Goal: Task Accomplishment & Management: Use online tool/utility

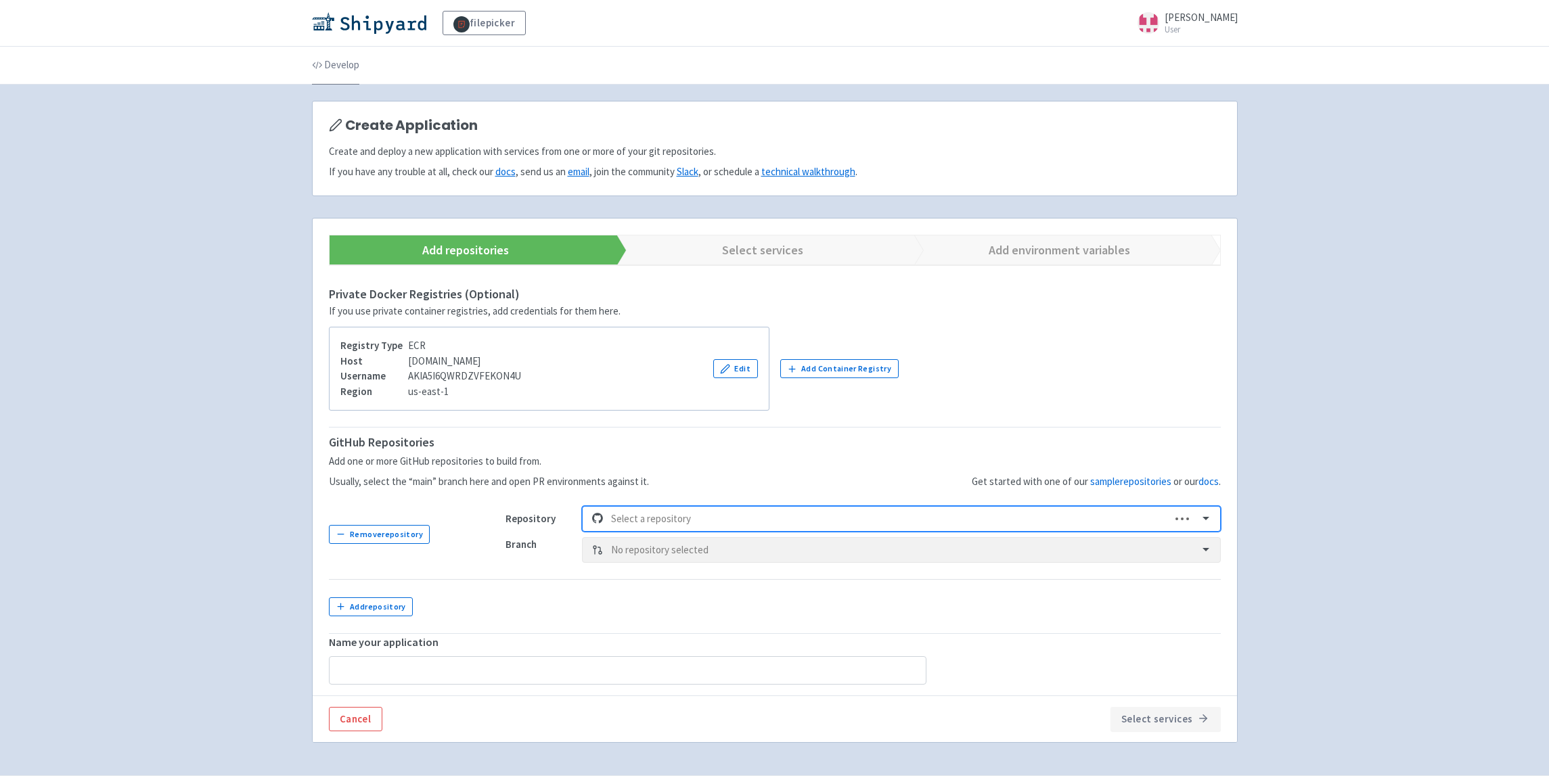
click at [346, 61] on link "Develop" at bounding box center [335, 65] width 47 height 38
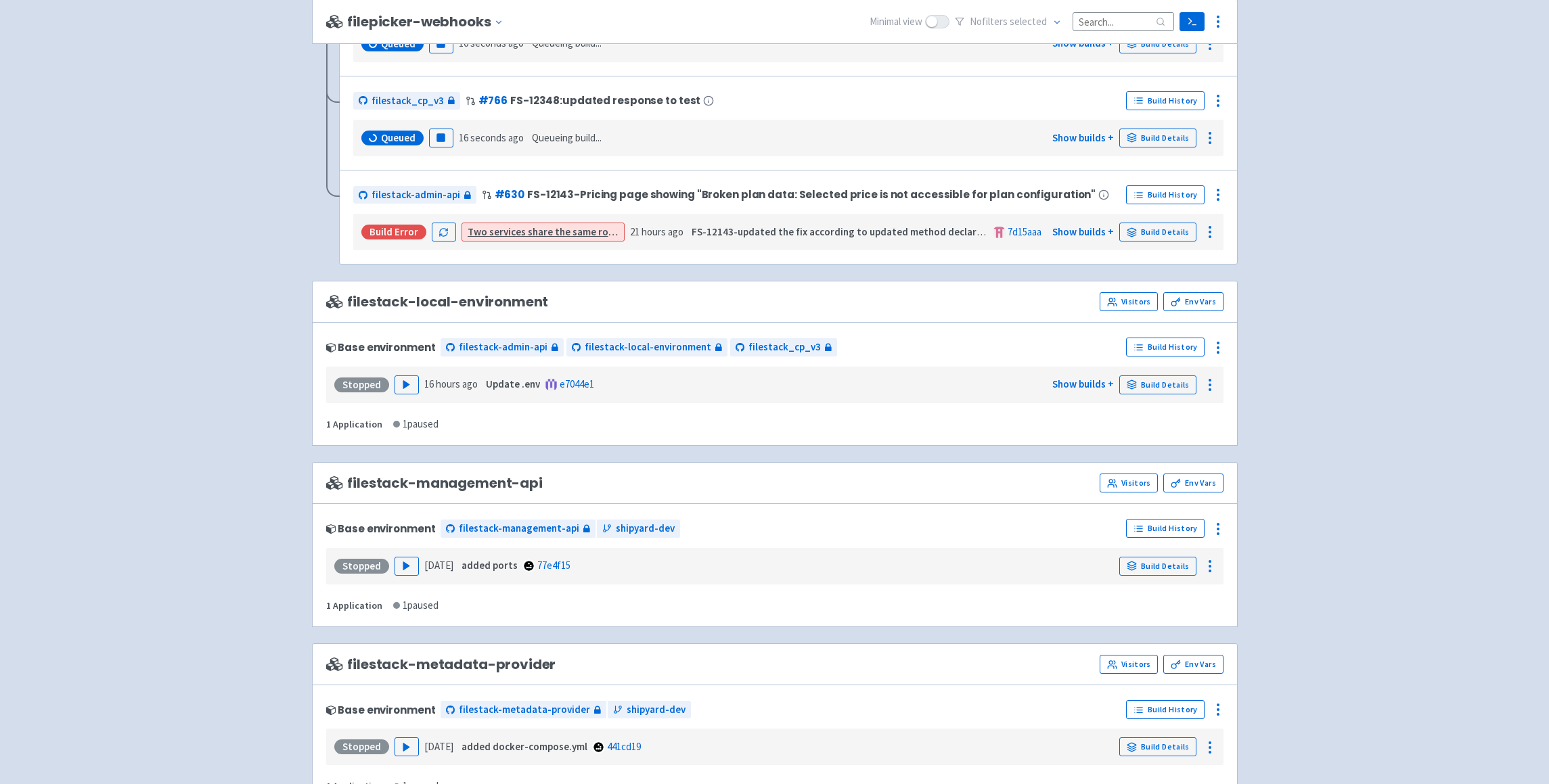
scroll to position [1264, 0]
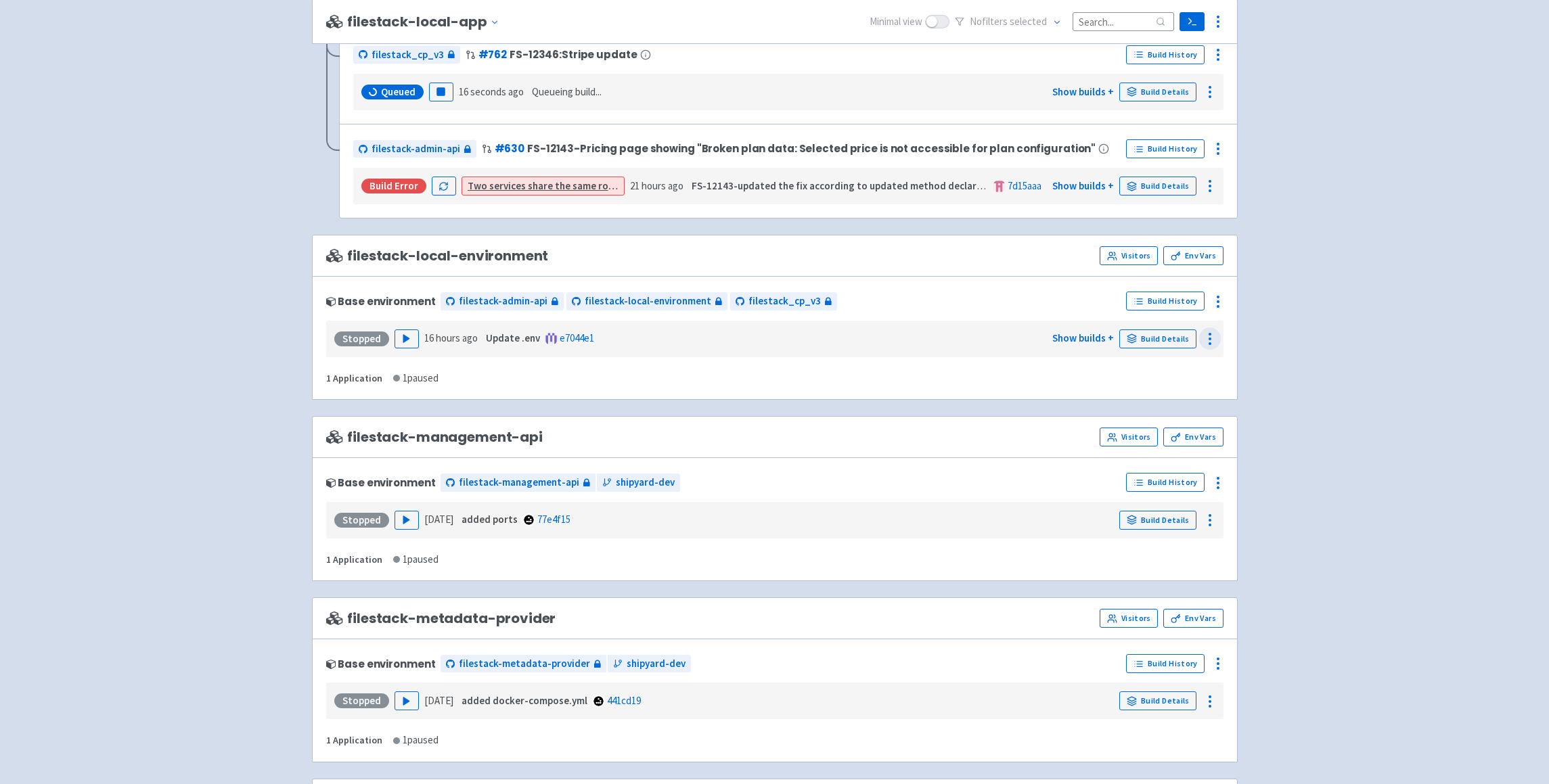
click at [1210, 339] on circle at bounding box center [1210, 339] width 2 height 2
click at [1218, 296] on circle at bounding box center [1219, 297] width 2 height 2
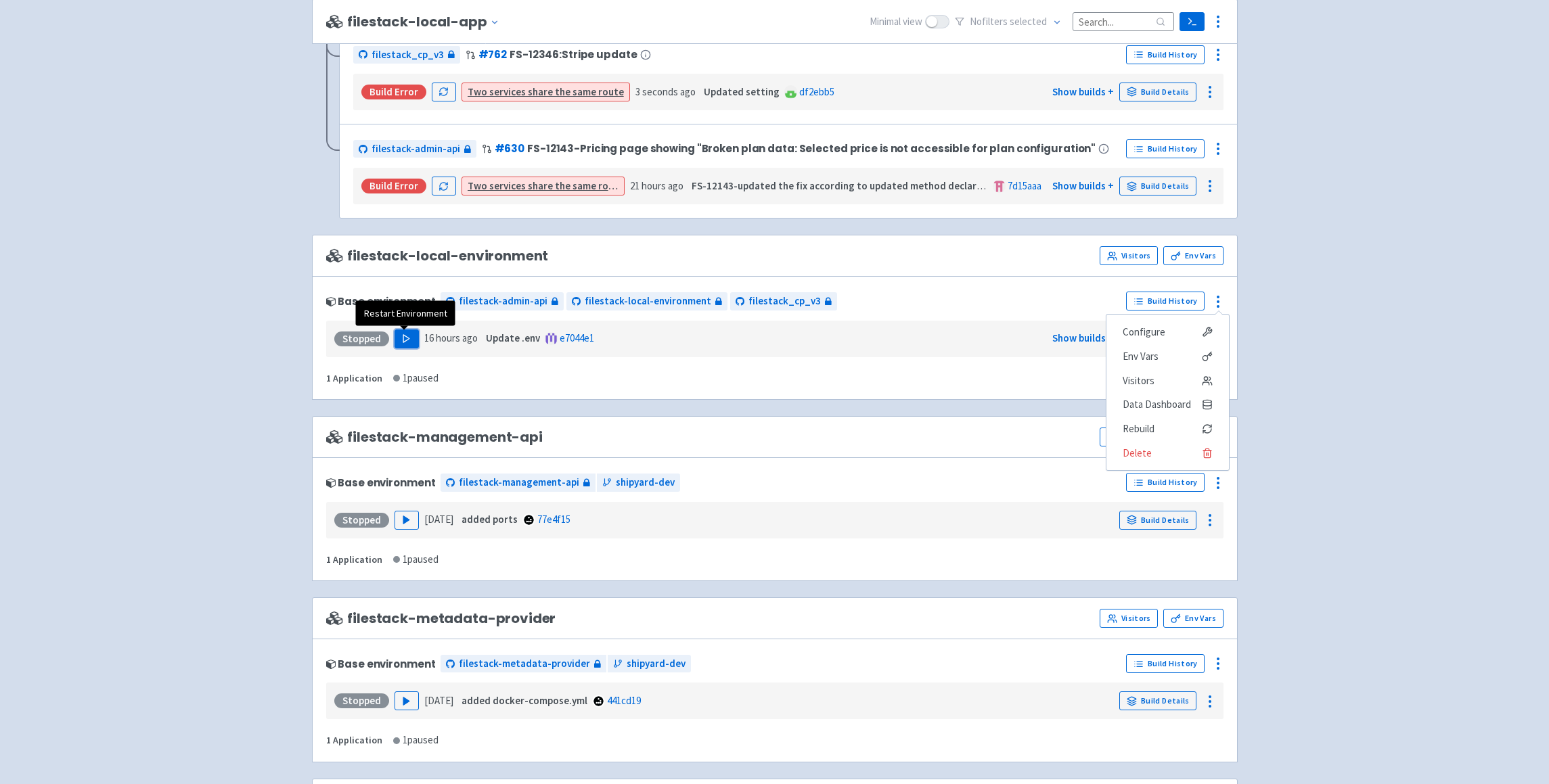
click at [405, 336] on icon "button" at bounding box center [406, 339] width 10 height 10
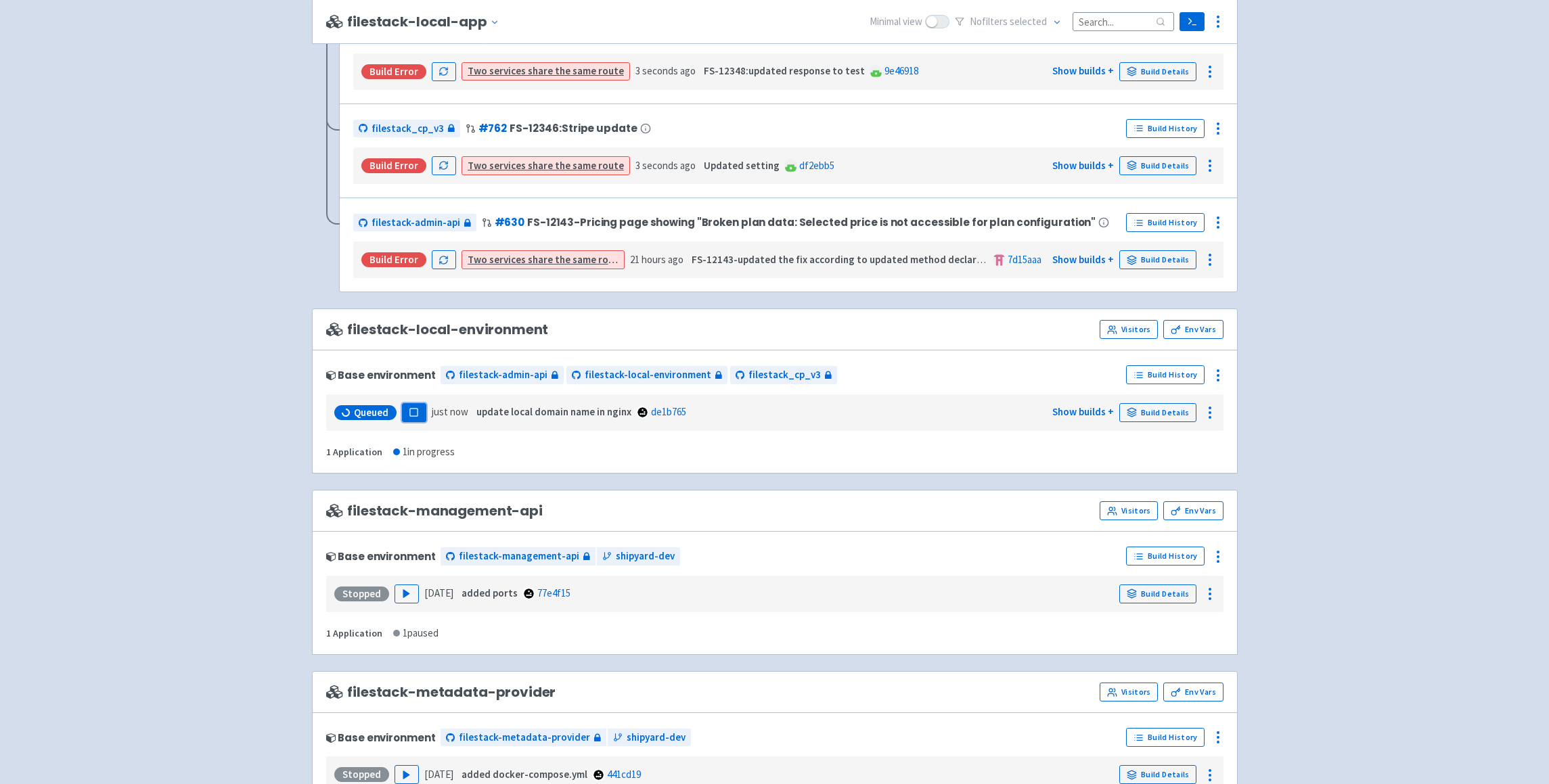
scroll to position [1182, 0]
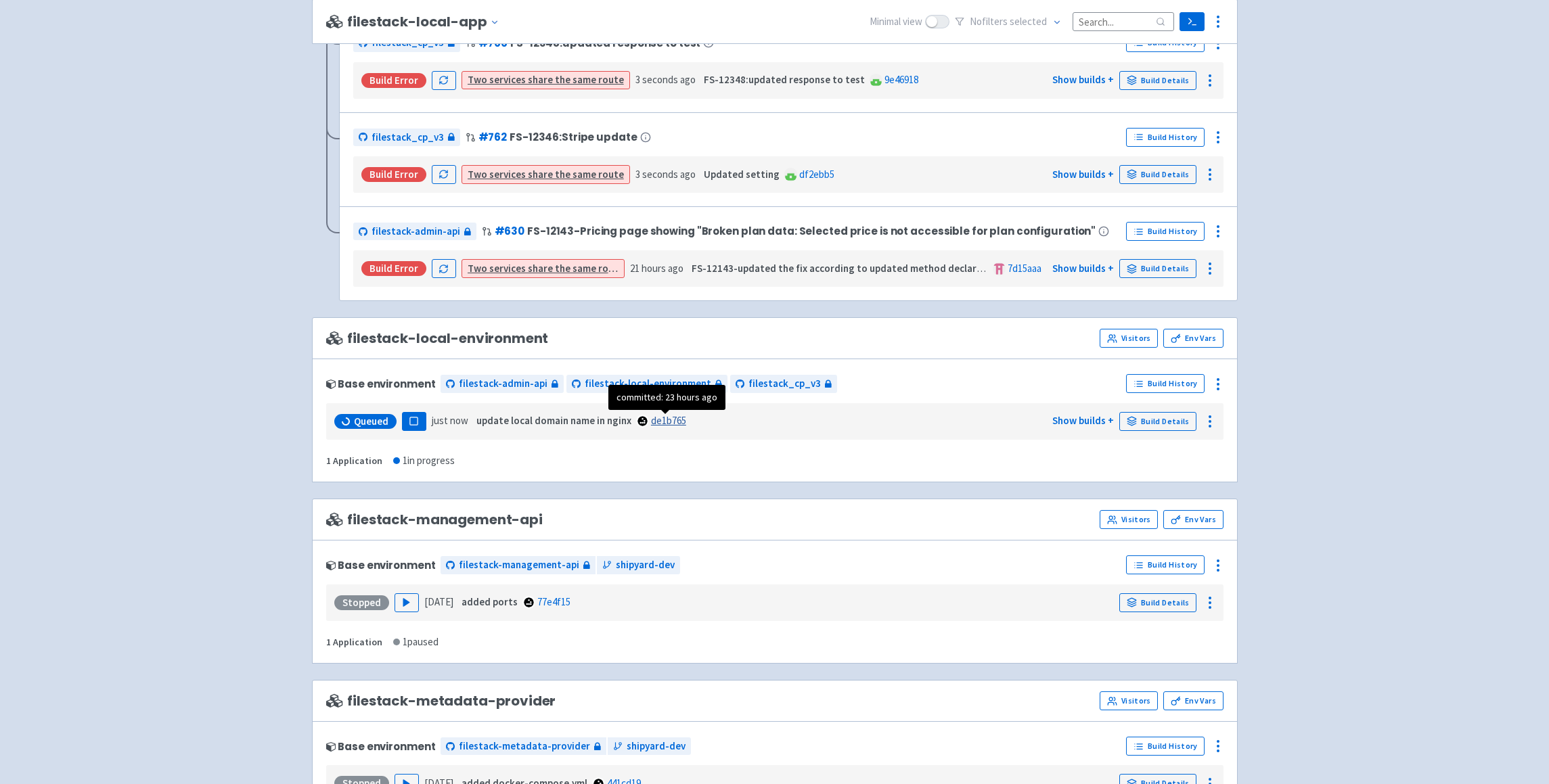
click at [674, 422] on link "de1b765" at bounding box center [668, 420] width 35 height 13
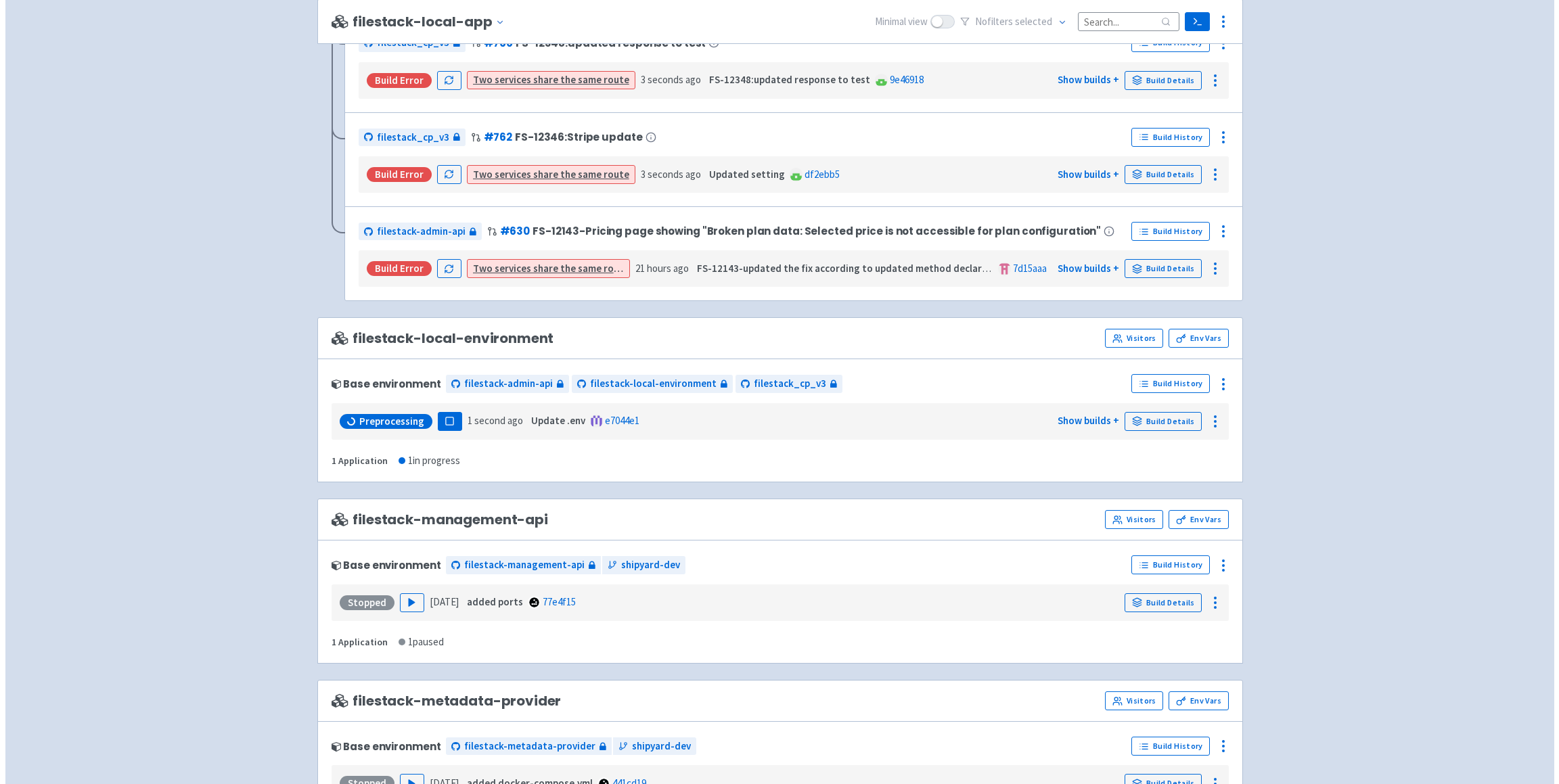
scroll to position [1192, 0]
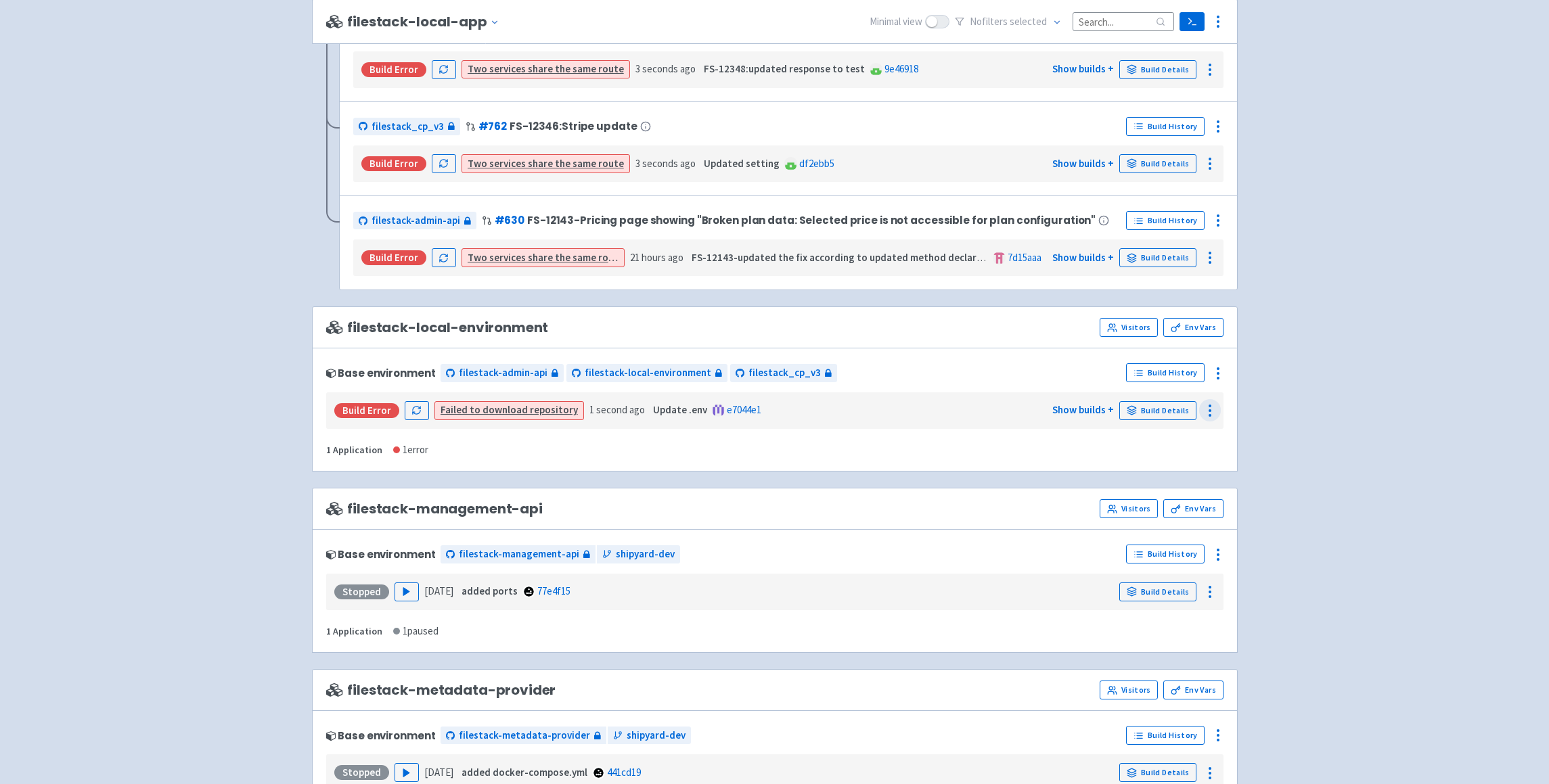
click at [1204, 415] on icon at bounding box center [1209, 410] width 16 height 16
click at [1224, 352] on div "Base environment filestack-admin-api filestack-local-environment filestack_cp_v…" at bounding box center [775, 410] width 926 height 124
click at [1220, 366] on icon at bounding box center [1218, 373] width 16 height 16
click at [1138, 499] on span "Rebuild" at bounding box center [1139, 501] width 32 height 19
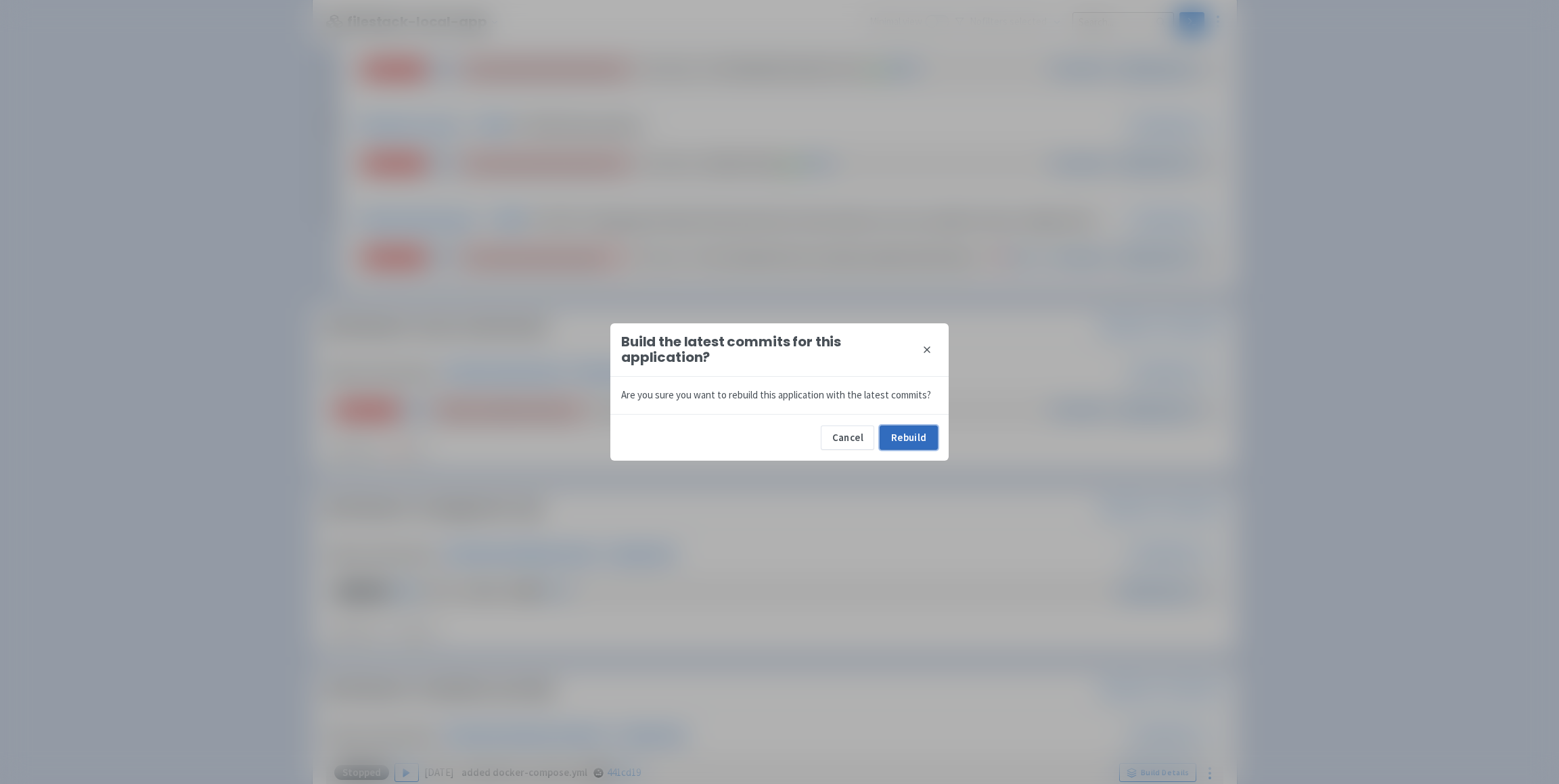
click at [902, 444] on button "Rebuild" at bounding box center [908, 438] width 58 height 24
